Goal: Go to known website: Access a specific website the user already knows

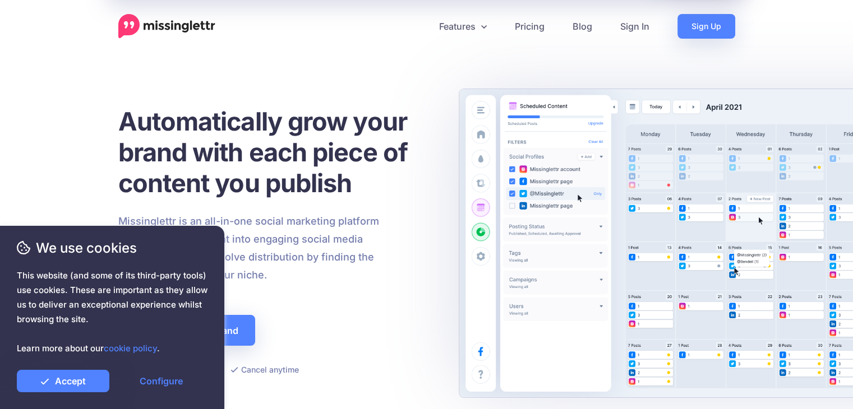
click at [422, 287] on div at bounding box center [276, 291] width 317 height 14
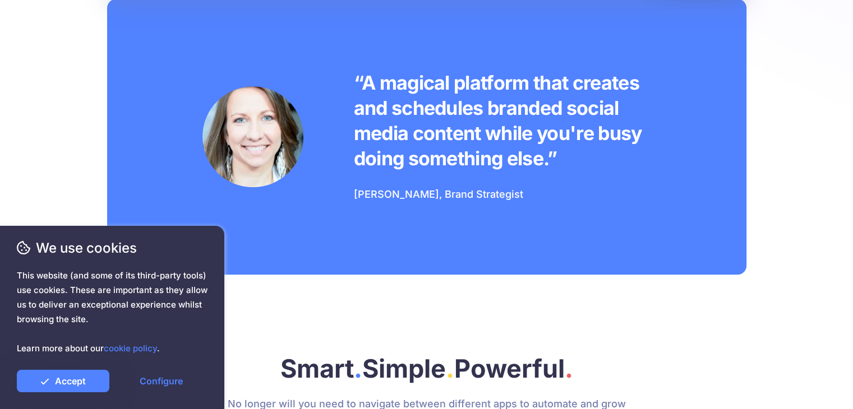
scroll to position [899, 0]
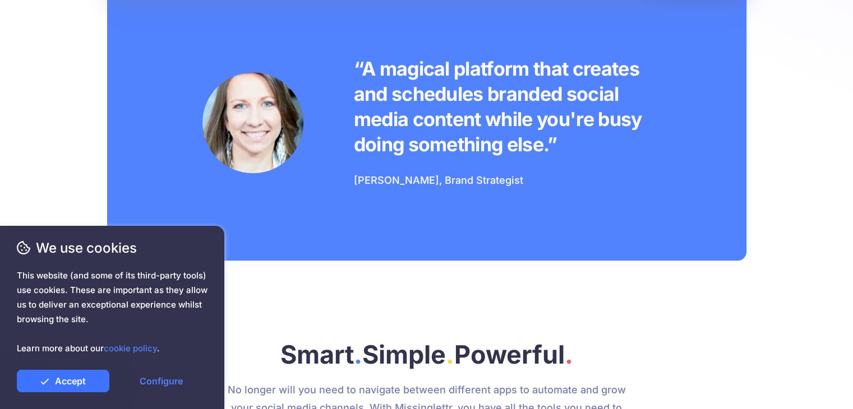
click at [53, 379] on link "Accept" at bounding box center [63, 381] width 93 height 22
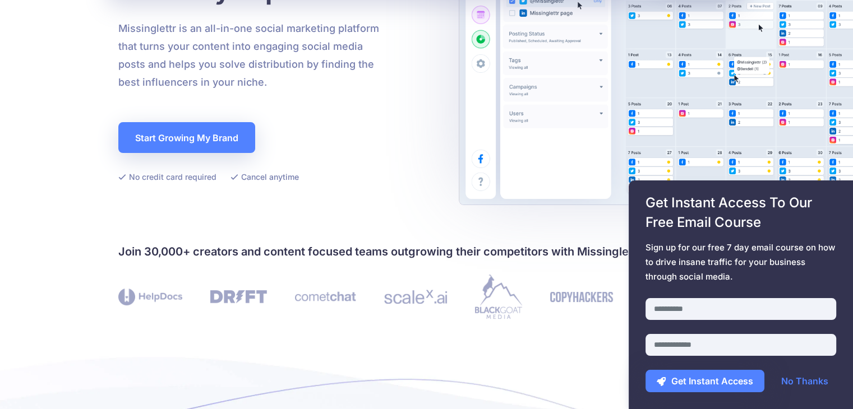
scroll to position [0, 0]
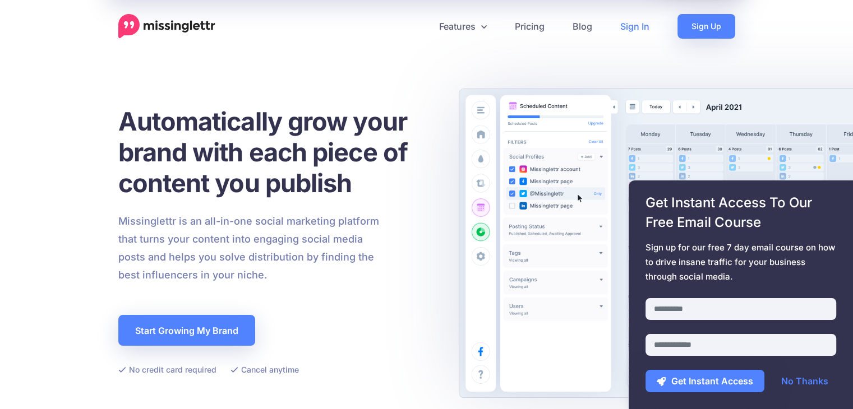
click at [635, 27] on link "Sign In" at bounding box center [634, 26] width 57 height 25
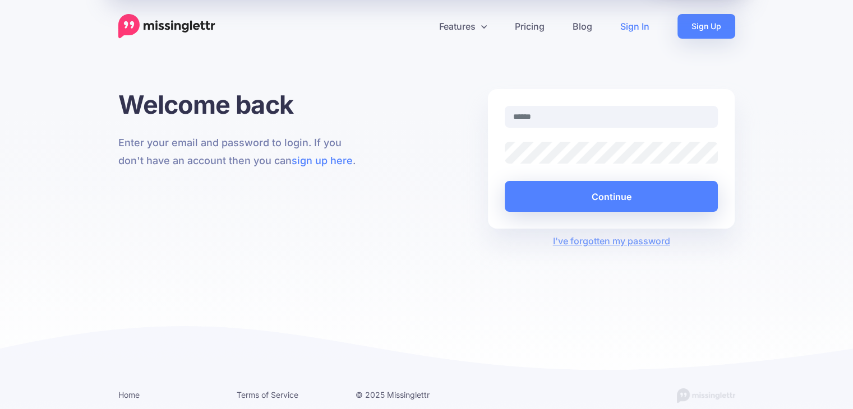
click at [167, 19] on img at bounding box center [166, 26] width 97 height 25
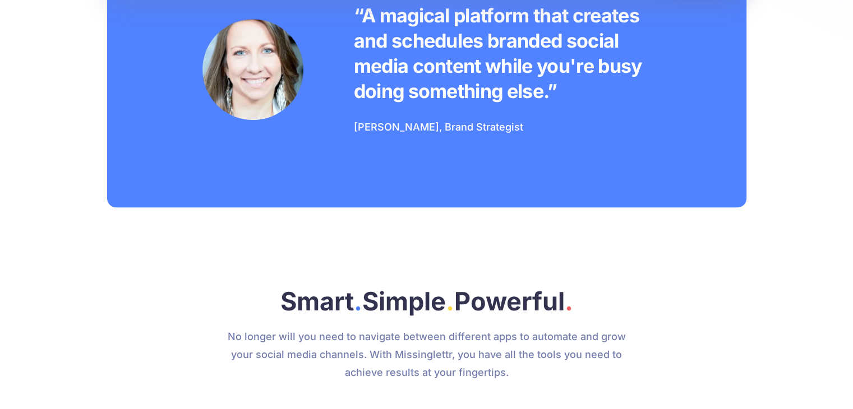
scroll to position [1043, 0]
